Goal: Find specific page/section: Find specific page/section

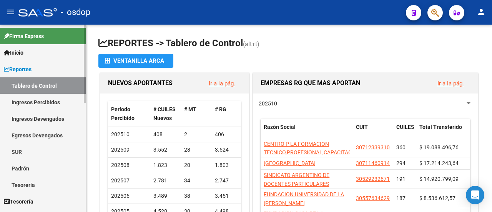
click at [50, 101] on link "Ingresos Percibidos" at bounding box center [43, 102] width 86 height 17
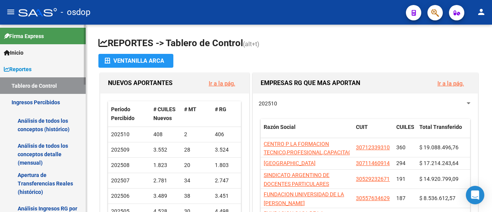
click at [39, 129] on link "Análisis de todos los conceptos (histórico)" at bounding box center [43, 124] width 86 height 29
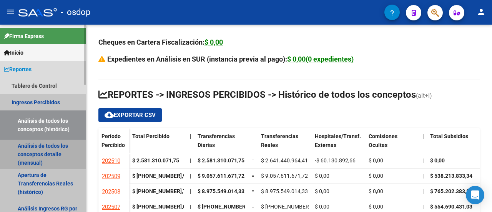
click at [41, 146] on link "Análisis de todos los conceptos detalle (mensual)" at bounding box center [43, 154] width 86 height 29
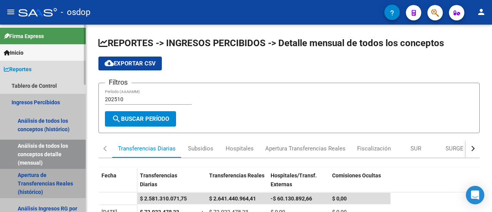
click at [36, 183] on link "Apertura de Transferencias Reales (histórico)" at bounding box center [43, 183] width 86 height 29
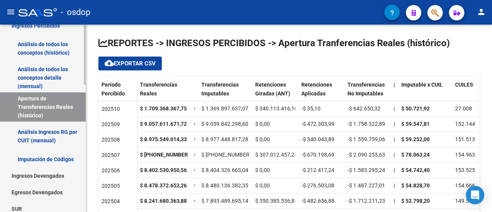
scroll to position [85, 0]
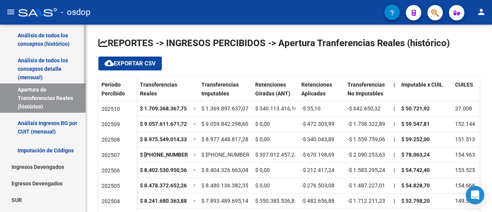
click at [88, 104] on mat-sidenav-container "Firma Express Inicio Calendario SSS Instructivos Contacto OS Reportes Tablero d…" at bounding box center [246, 118] width 492 height 187
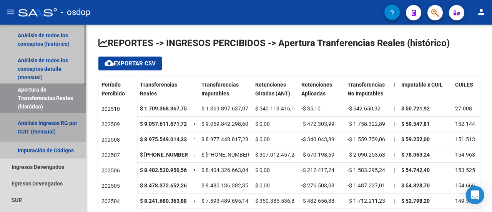
click at [56, 133] on link "Análisis Ingresos RG por CUIT (mensual)" at bounding box center [43, 127] width 86 height 29
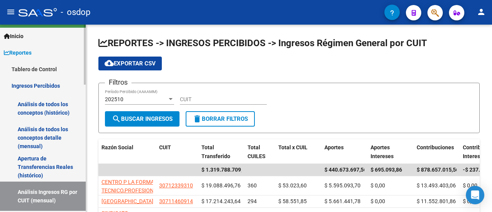
scroll to position [16, 0]
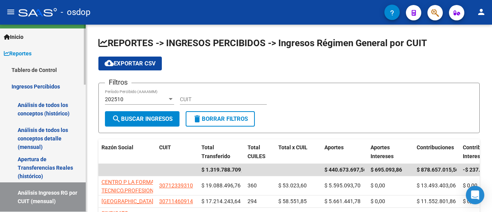
click at [84, 59] on div at bounding box center [85, 60] width 2 height 60
click at [47, 85] on link "Ingresos Percibidos" at bounding box center [43, 86] width 86 height 17
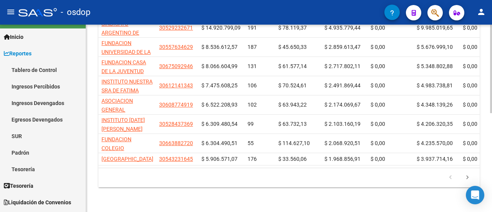
scroll to position [190, 0]
click at [491, 187] on div at bounding box center [491, 167] width 2 height 88
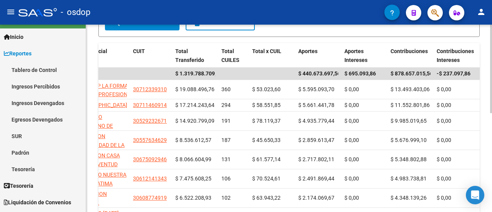
scroll to position [96, 0]
click at [492, 118] on div at bounding box center [491, 119] width 2 height 88
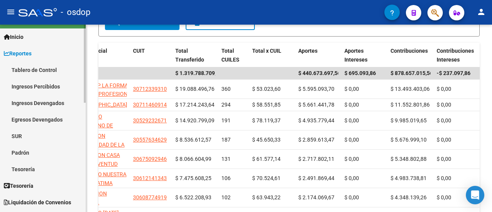
click at [38, 90] on link "Ingresos Percibidos" at bounding box center [43, 86] width 86 height 17
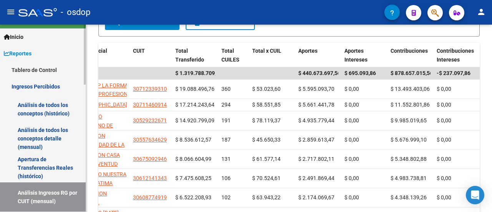
click at [40, 111] on link "Análisis de todos los conceptos (histórico)" at bounding box center [43, 109] width 86 height 29
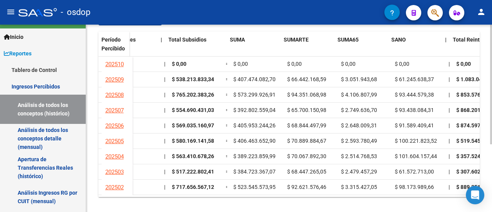
scroll to position [0, 258]
